Goal: Information Seeking & Learning: Learn about a topic

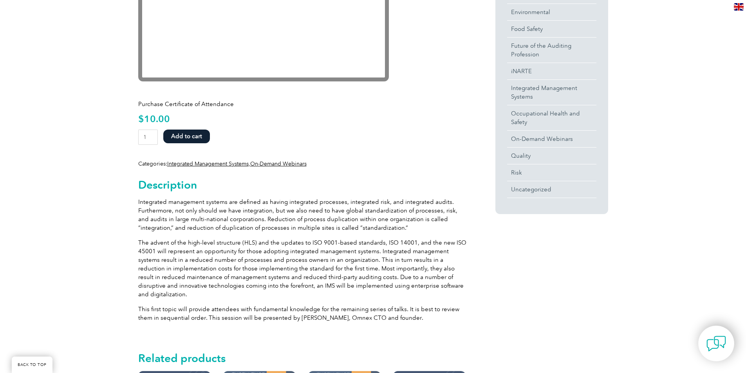
scroll to position [78, 0]
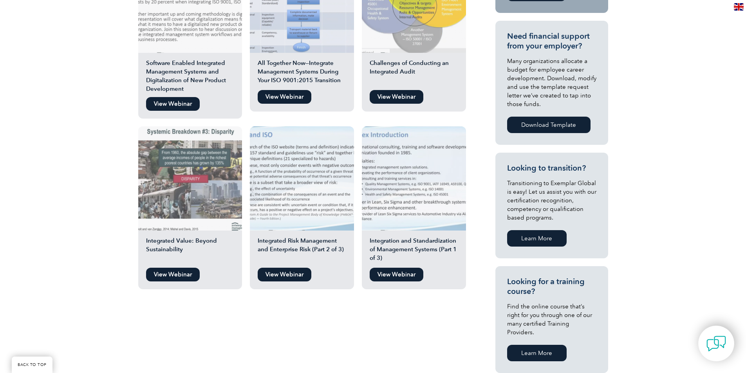
scroll to position [274, 0]
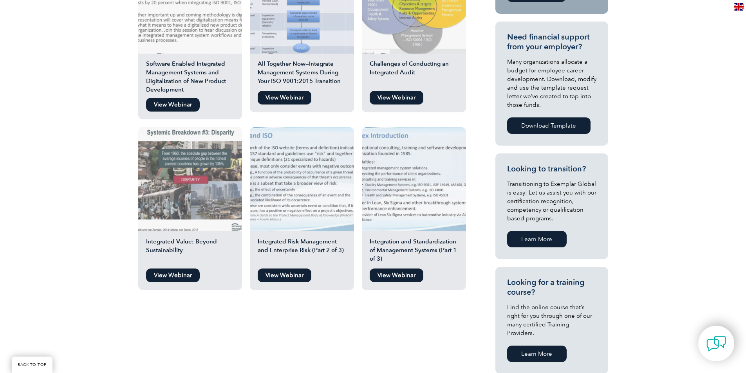
click at [293, 178] on img at bounding box center [302, 179] width 104 height 104
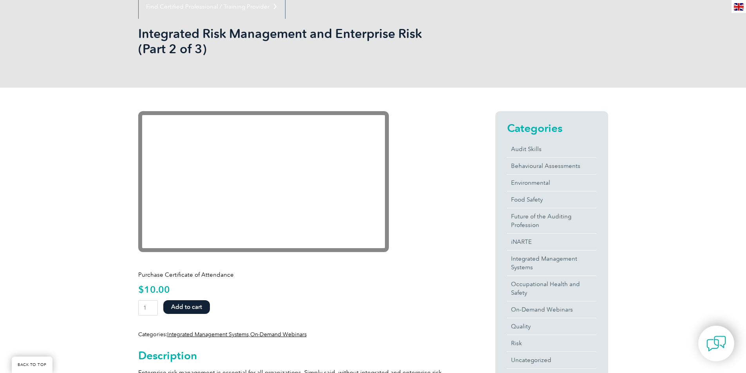
scroll to position [117, 0]
